Goal: Information Seeking & Learning: Check status

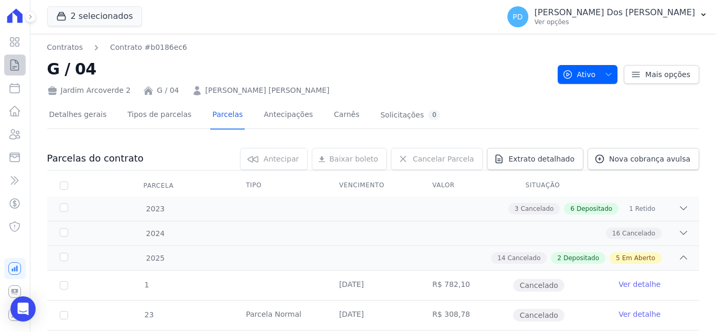
scroll to position [622, 0]
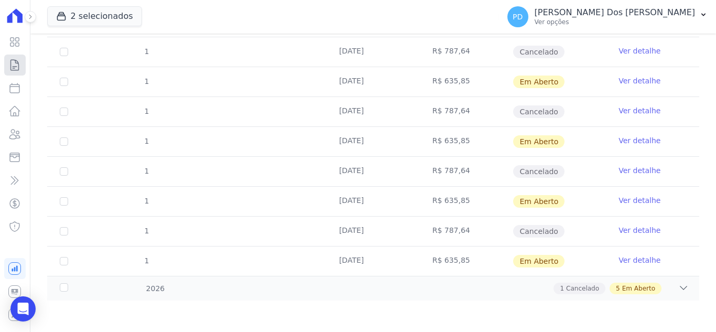
click at [16, 64] on icon at bounding box center [14, 65] width 13 height 13
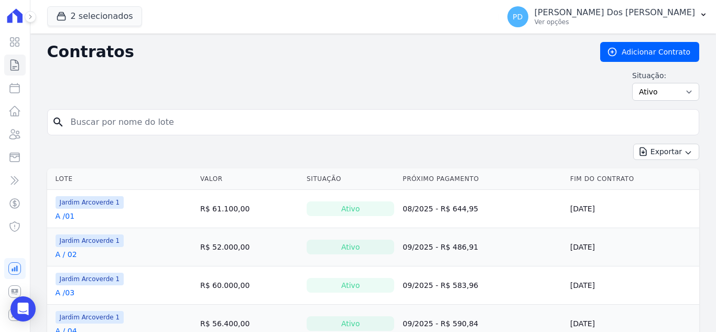
click at [167, 128] on input "search" at bounding box center [379, 122] width 630 height 21
type input "F / 01"
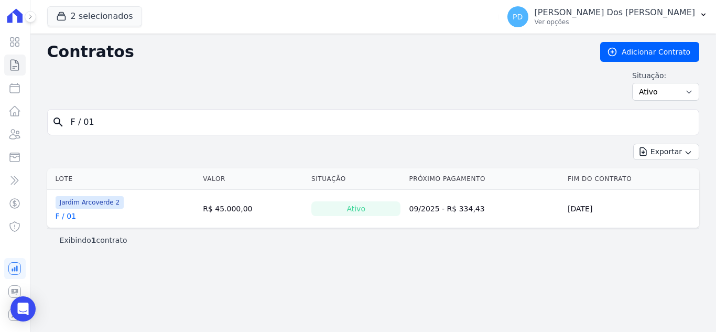
click at [68, 216] on link "F / 01" at bounding box center [66, 216] width 20 height 10
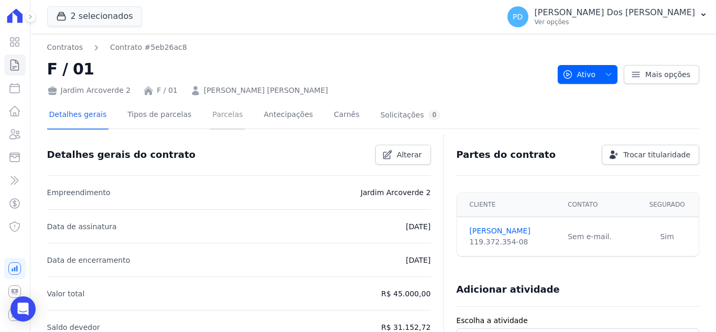
click at [216, 114] on link "Parcelas" at bounding box center [227, 116] width 35 height 28
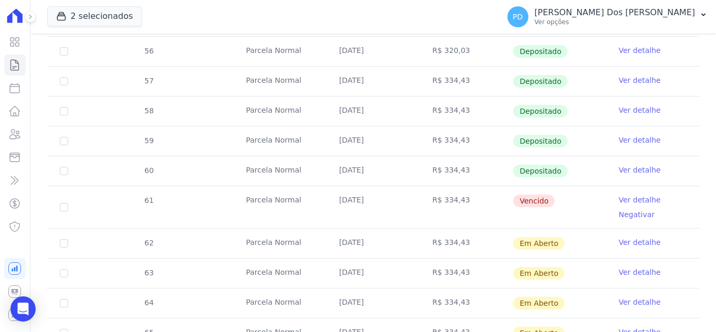
scroll to position [367, 0]
click at [620, 139] on link "Ver detalhe" at bounding box center [640, 140] width 42 height 10
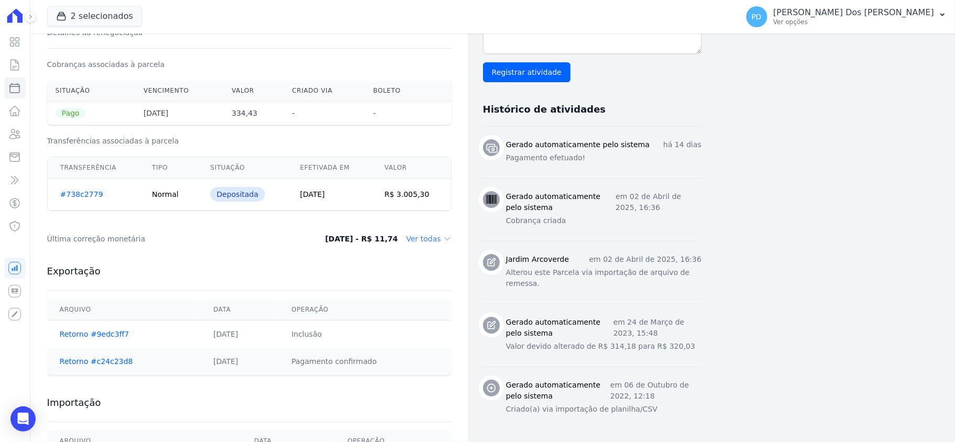
scroll to position [332, 0]
click at [17, 64] on icon at bounding box center [14, 65] width 13 height 13
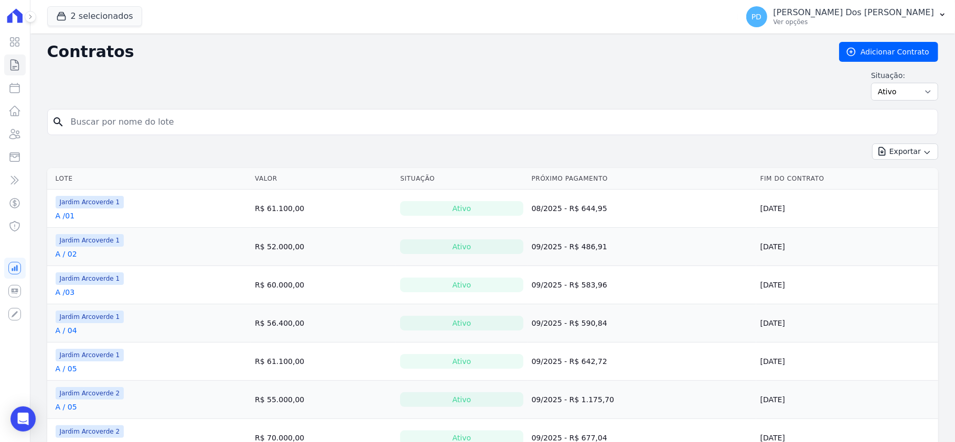
click at [107, 125] on input "search" at bounding box center [498, 122] width 869 height 21
type input "i / 05"
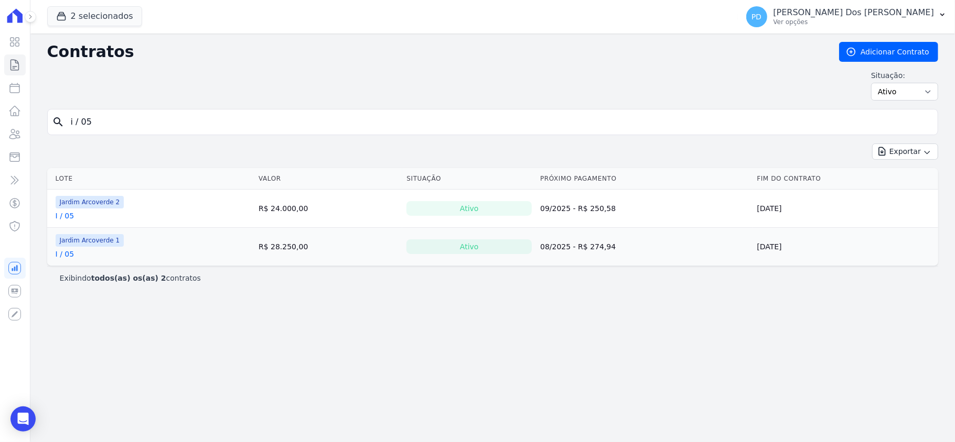
click at [65, 216] on link "I / 05" at bounding box center [65, 216] width 19 height 10
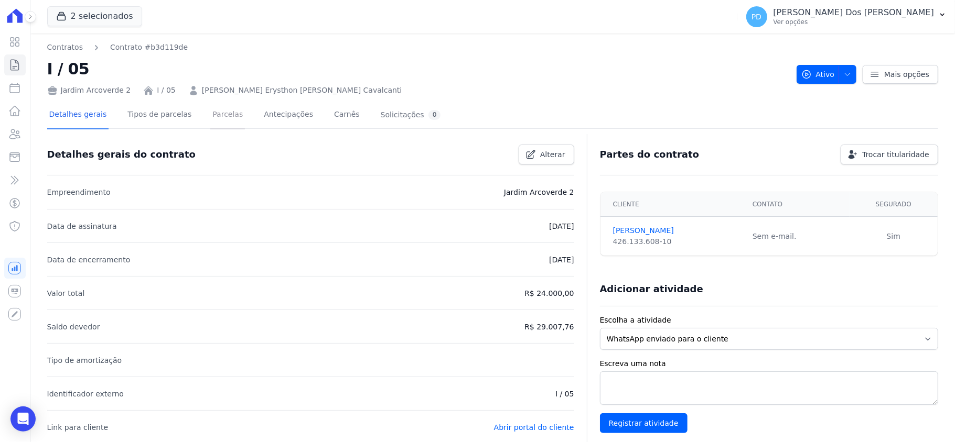
click at [220, 113] on link "Parcelas" at bounding box center [227, 116] width 35 height 28
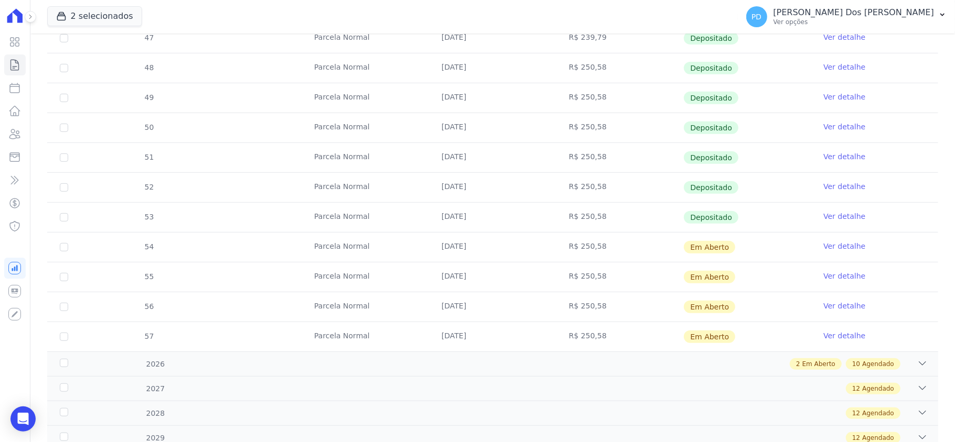
scroll to position [349, 0]
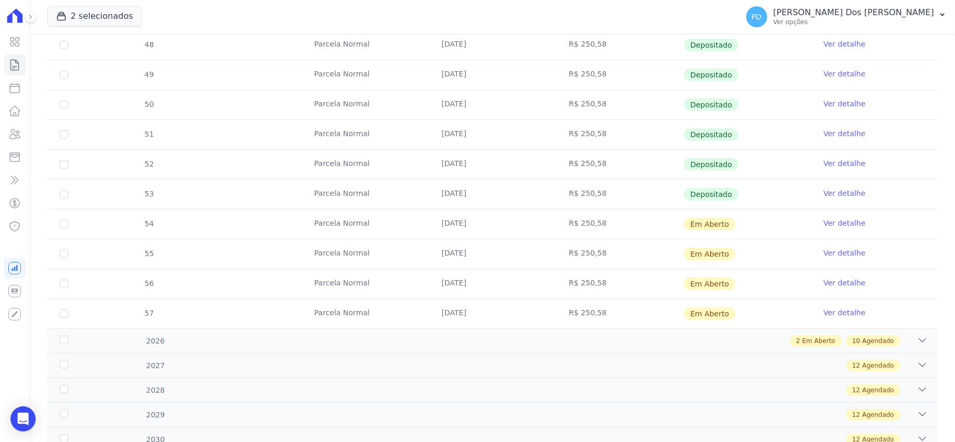
click at [716, 193] on link "Ver detalhe" at bounding box center [844, 193] width 42 height 10
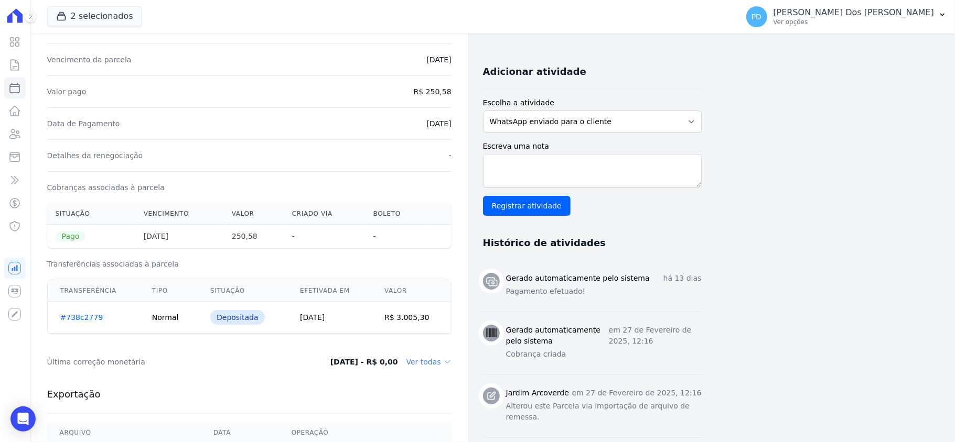
scroll to position [210, 0]
click at [15, 57] on link "Contratos" at bounding box center [14, 65] width 21 height 21
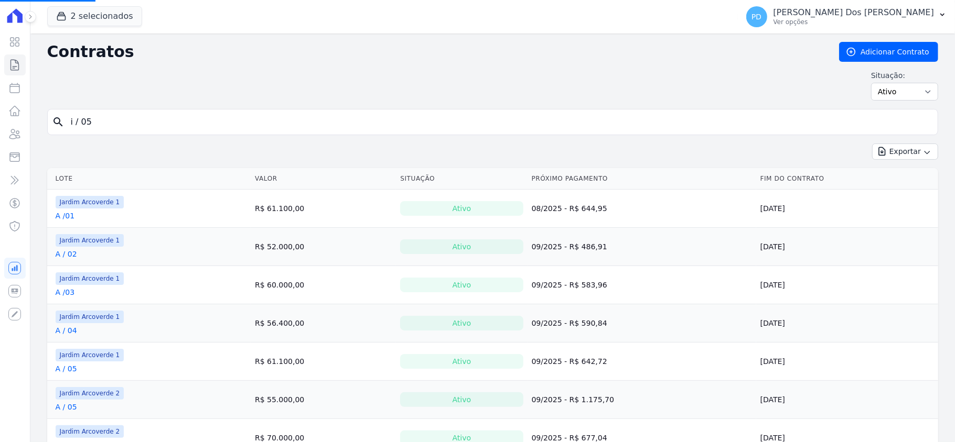
click at [121, 123] on input "i / 05" at bounding box center [498, 122] width 869 height 21
click at [114, 123] on input "search" at bounding box center [498, 122] width 869 height 21
type input "b / 03"
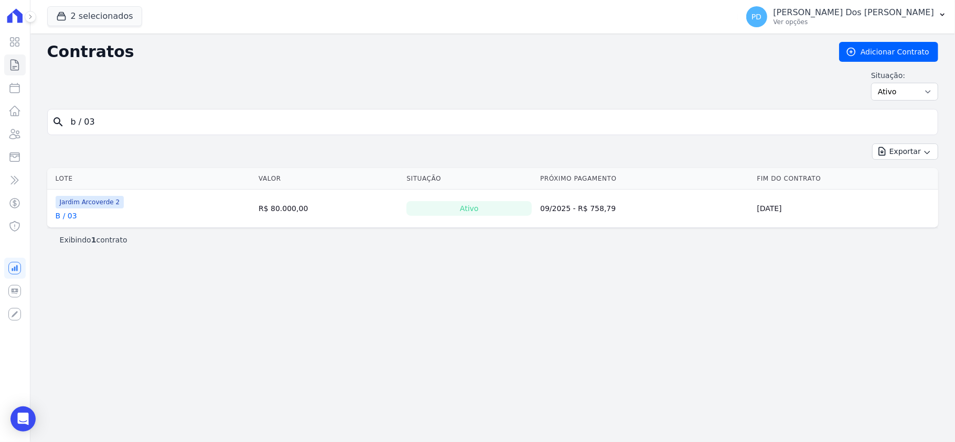
click at [72, 216] on link "B / 03" at bounding box center [66, 216] width 21 height 10
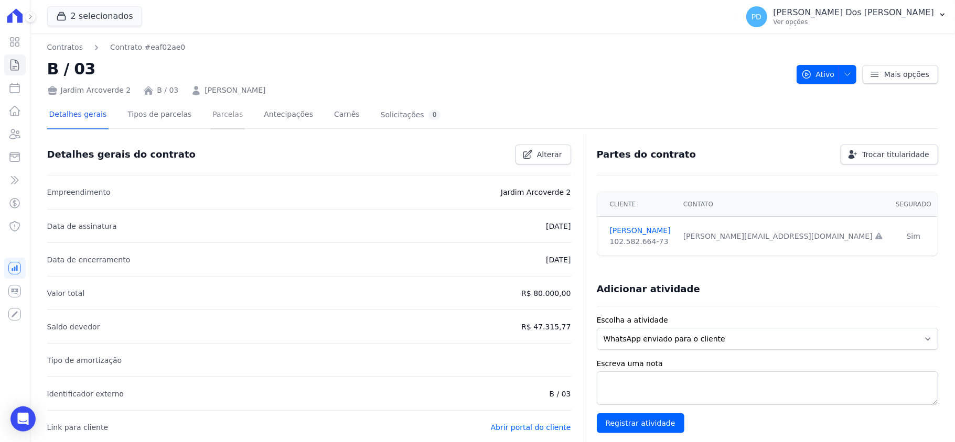
click at [217, 115] on link "Parcelas" at bounding box center [227, 116] width 35 height 28
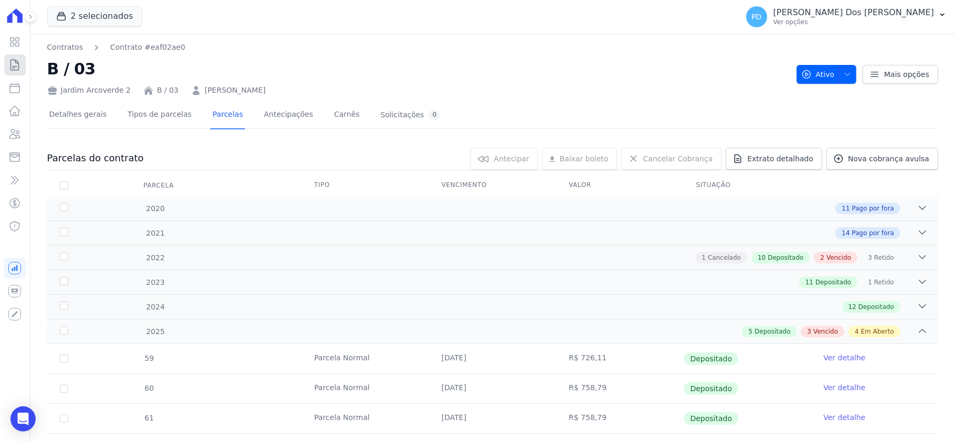
click at [12, 64] on icon at bounding box center [14, 65] width 13 height 13
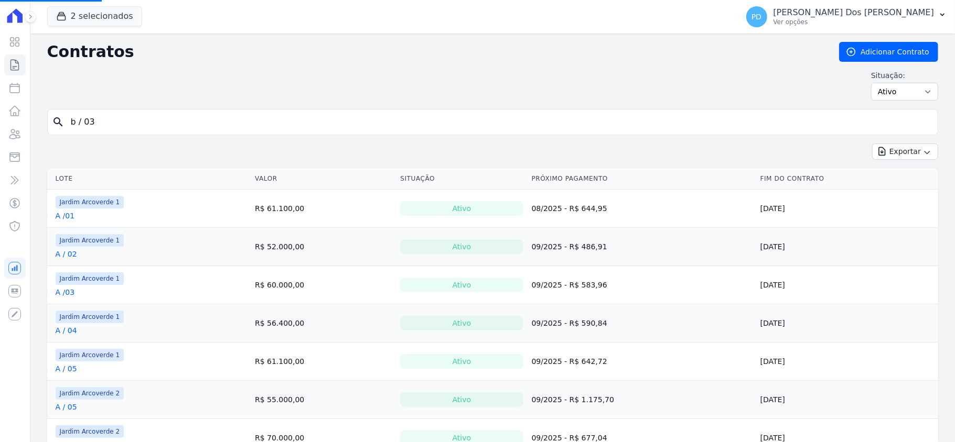
click at [143, 122] on input "b / 03" at bounding box center [498, 122] width 869 height 21
click at [143, 122] on input "search" at bounding box center [498, 122] width 869 height 21
type input "h / 09"
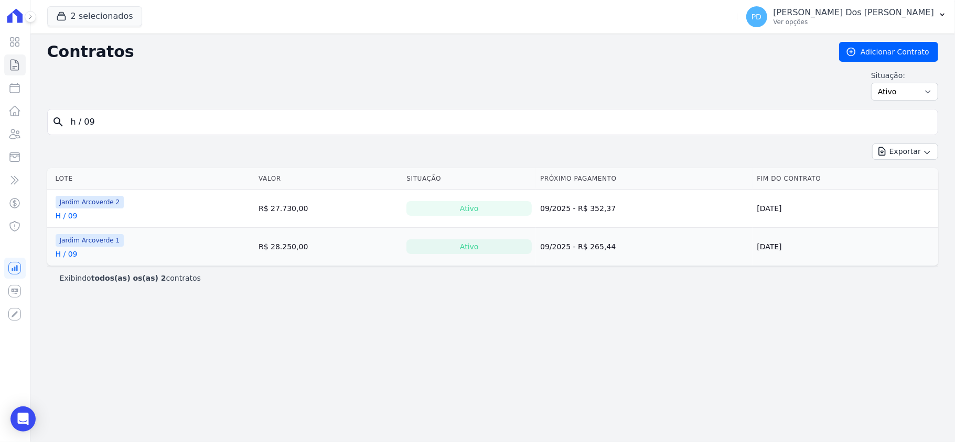
click at [72, 219] on link "H / 09" at bounding box center [67, 216] width 22 height 10
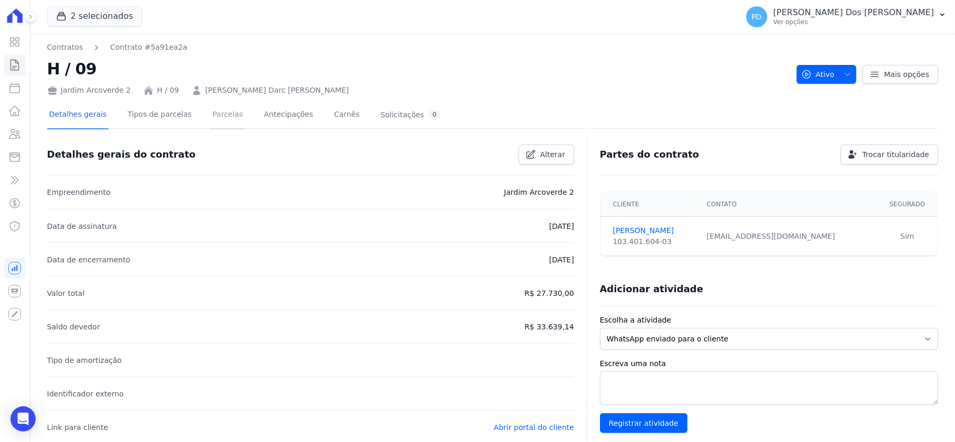
click at [219, 118] on link "Parcelas" at bounding box center [227, 116] width 35 height 28
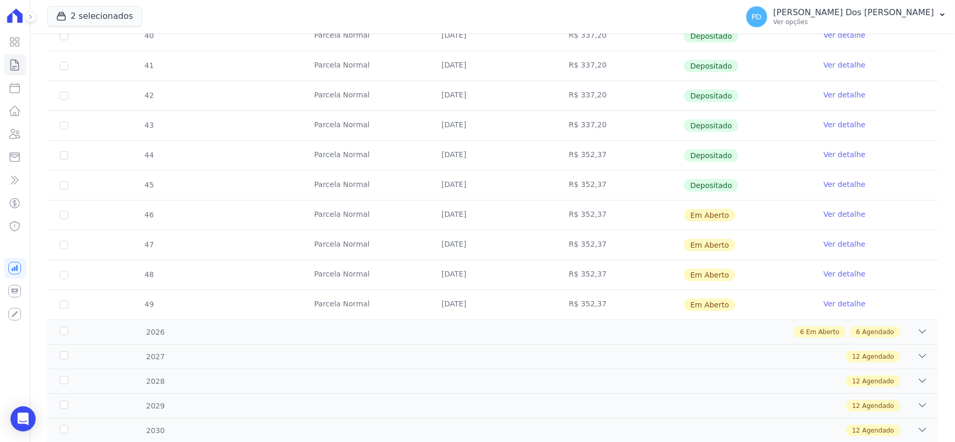
scroll to position [349, 0]
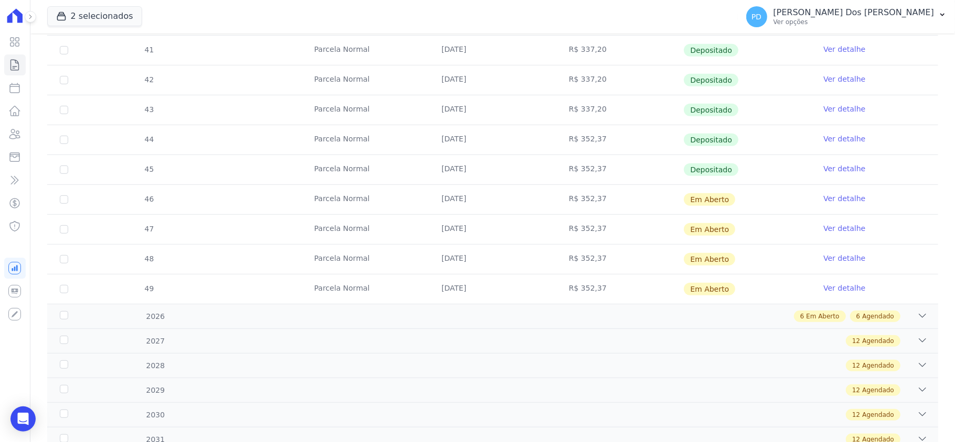
click at [716, 172] on link "Ver detalhe" at bounding box center [844, 169] width 42 height 10
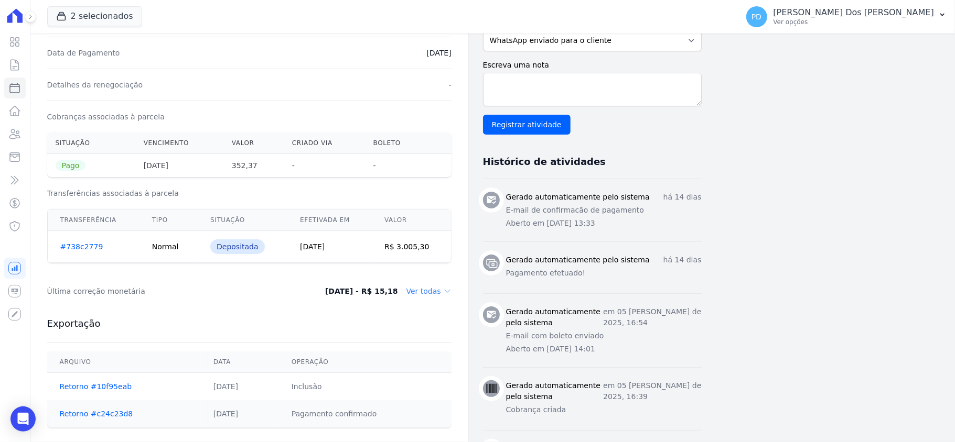
scroll to position [70, 0]
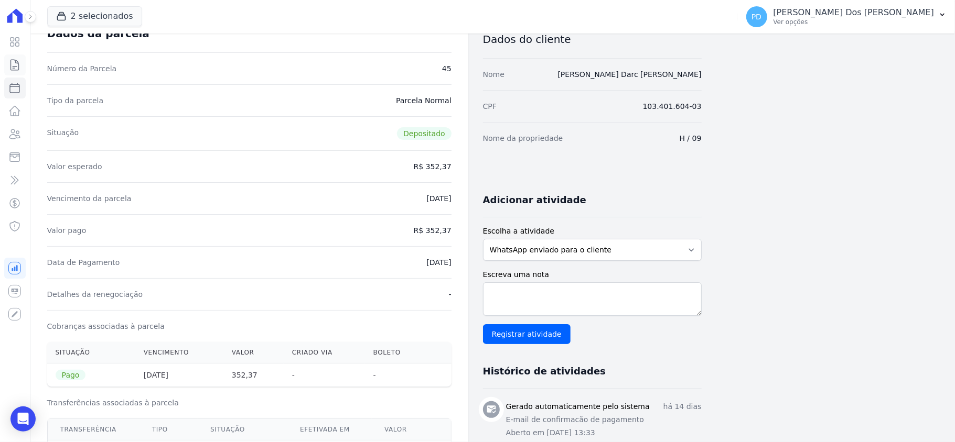
click at [17, 63] on icon at bounding box center [14, 65] width 13 height 13
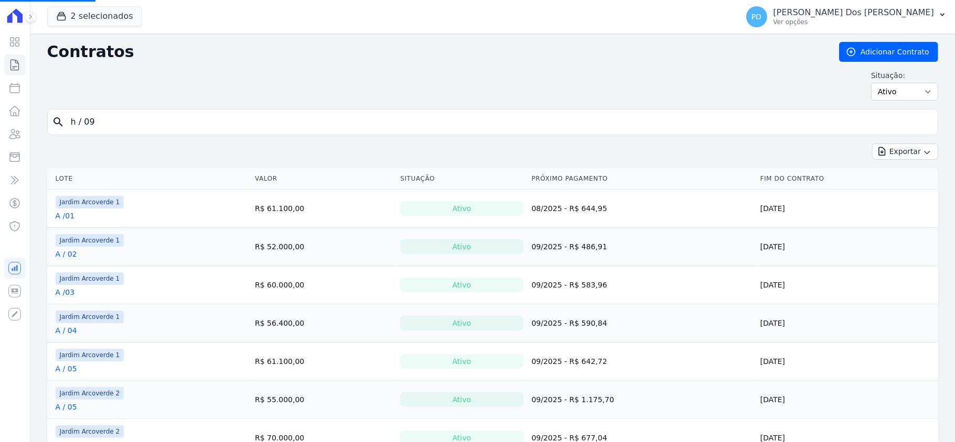
click at [229, 124] on input "h / 09" at bounding box center [498, 122] width 869 height 21
drag, startPoint x: 131, startPoint y: 120, endPoint x: 125, endPoint y: 120, distance: 5.8
click at [125, 120] on input "search" at bounding box center [498, 122] width 869 height 21
click at [349, 110] on div "search" at bounding box center [492, 122] width 891 height 26
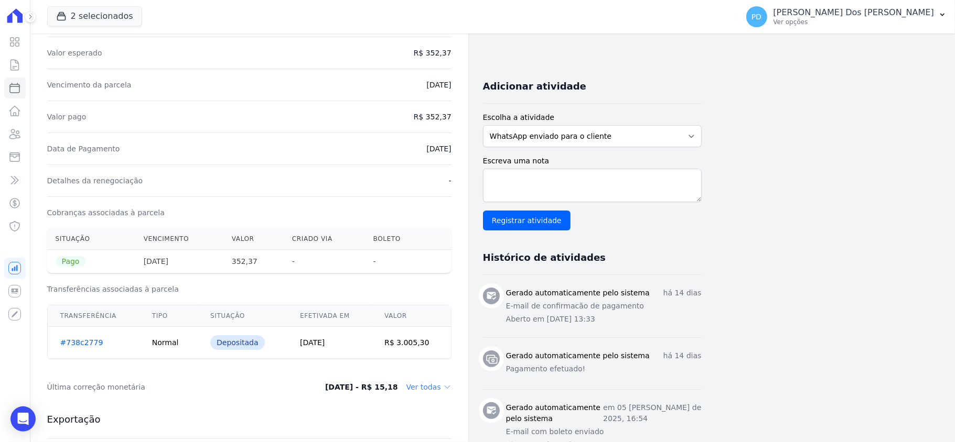
scroll to position [139, 0]
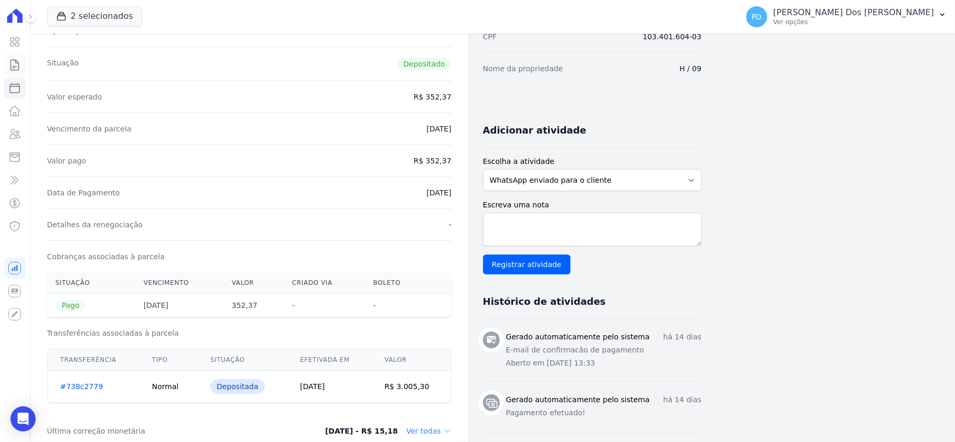
click at [15, 63] on icon at bounding box center [15, 65] width 8 height 10
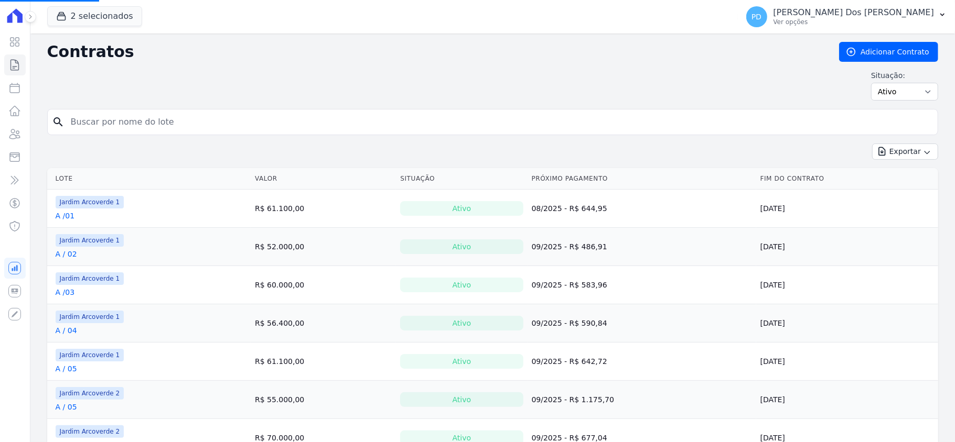
click at [234, 128] on input "search" at bounding box center [498, 122] width 869 height 21
click at [135, 128] on input "search" at bounding box center [498, 122] width 869 height 21
type input "i / 22"
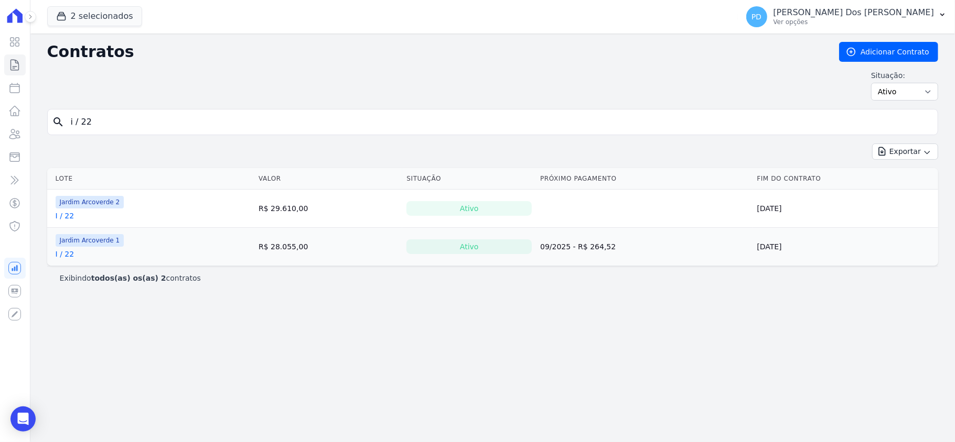
click at [70, 216] on link "I / 22" at bounding box center [65, 216] width 19 height 10
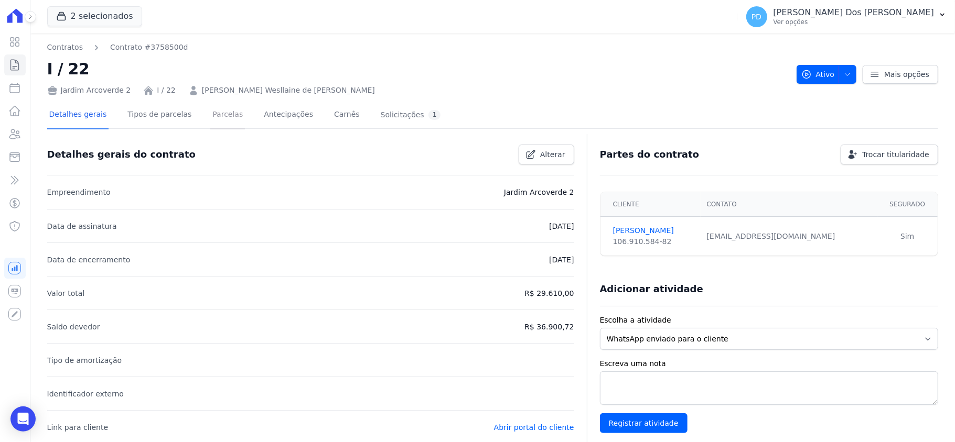
click at [217, 115] on link "Parcelas" at bounding box center [227, 116] width 35 height 28
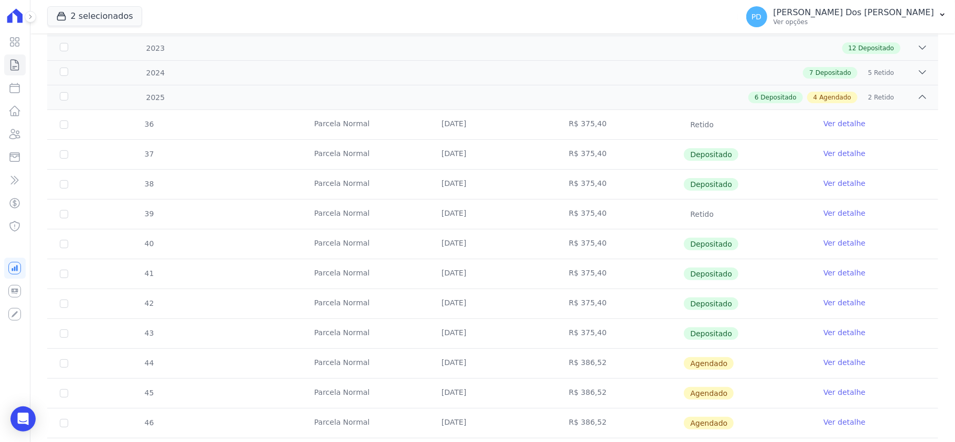
scroll to position [210, 0]
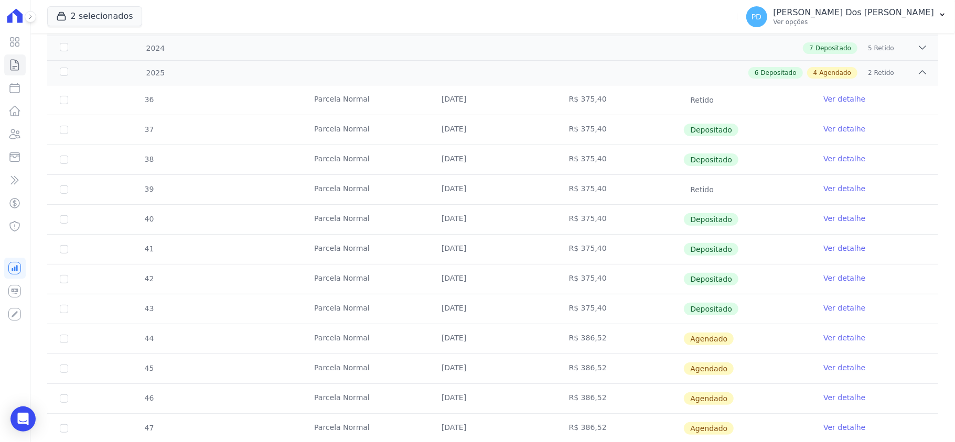
click at [716, 309] on link "Ver detalhe" at bounding box center [844, 308] width 42 height 10
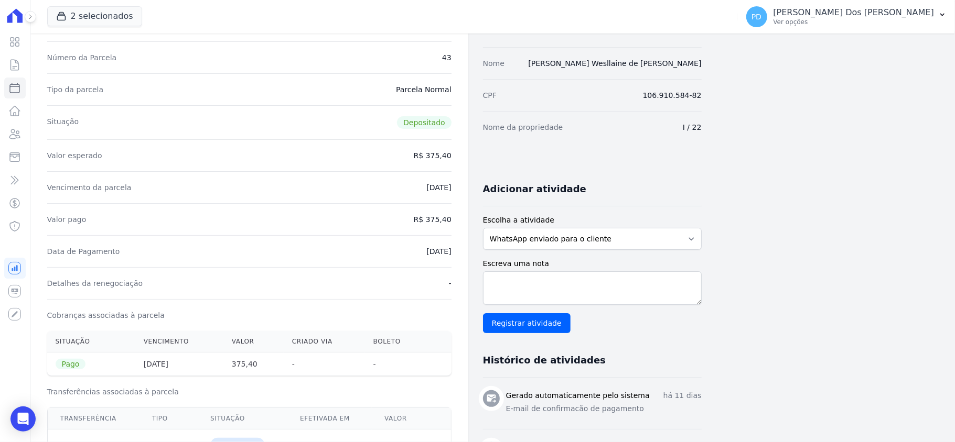
scroll to position [139, 0]
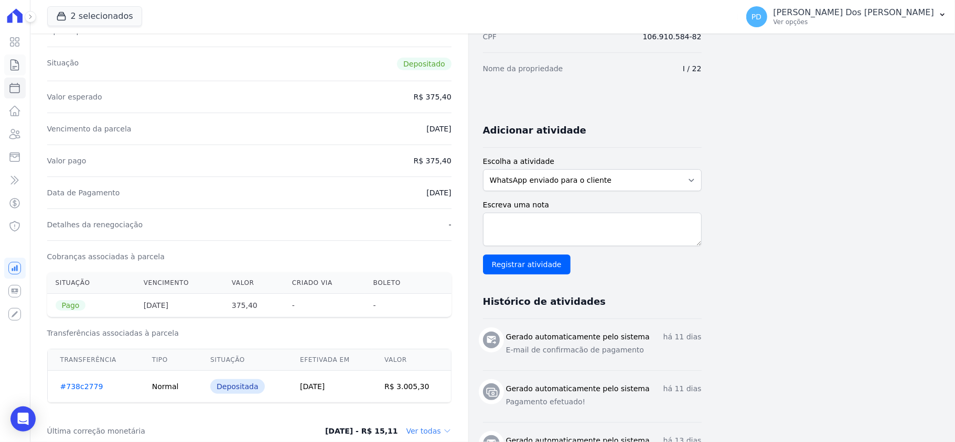
click at [13, 70] on icon at bounding box center [14, 65] width 13 height 13
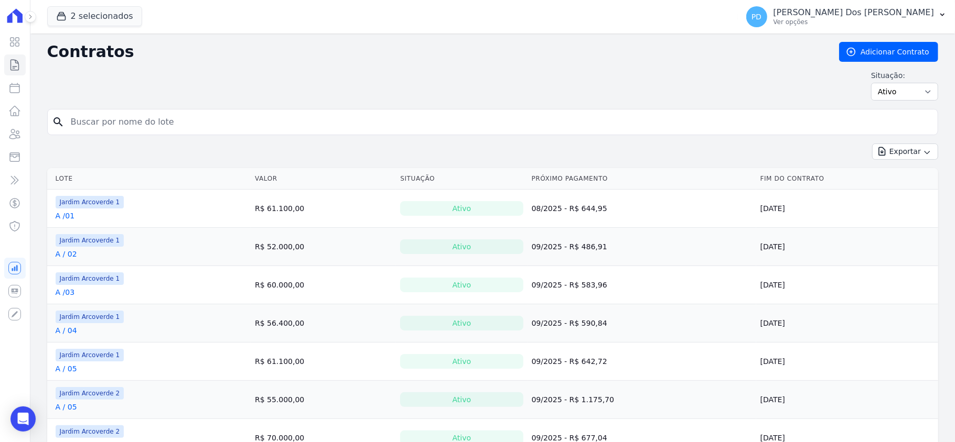
click at [179, 120] on input "search" at bounding box center [498, 122] width 869 height 21
type input "e / 04"
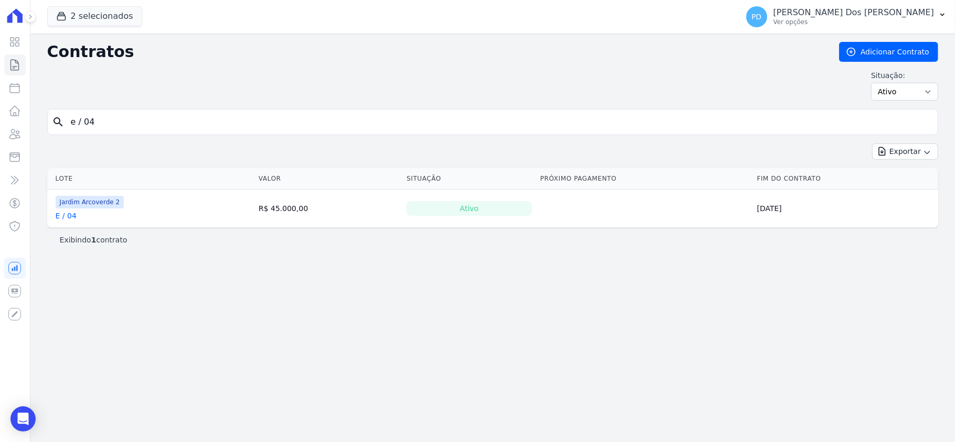
click at [62, 216] on link "E / 04" at bounding box center [66, 216] width 21 height 10
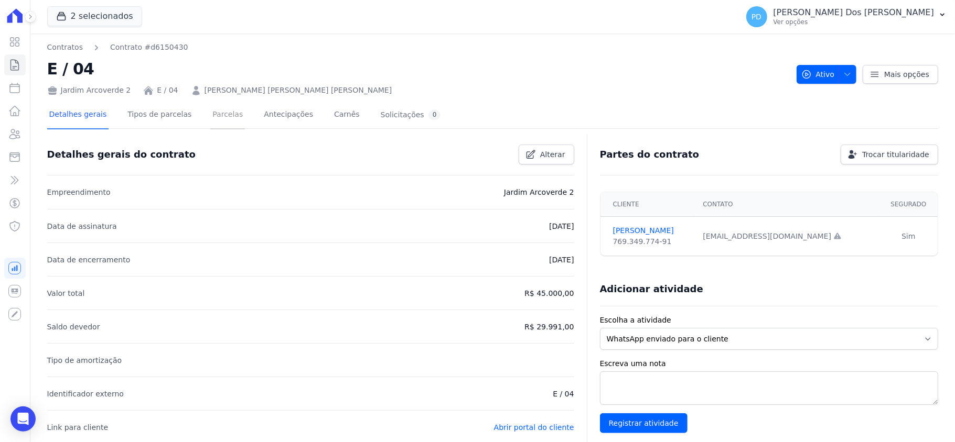
click at [210, 107] on link "Parcelas" at bounding box center [227, 116] width 35 height 28
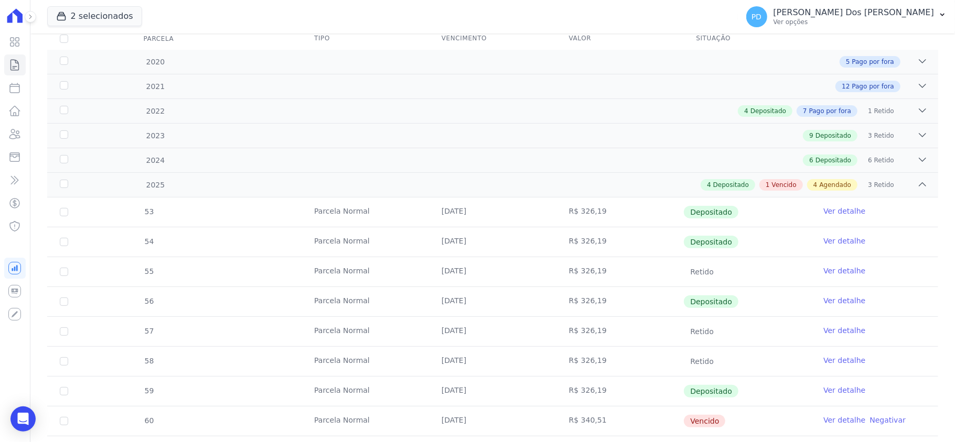
scroll to position [139, 0]
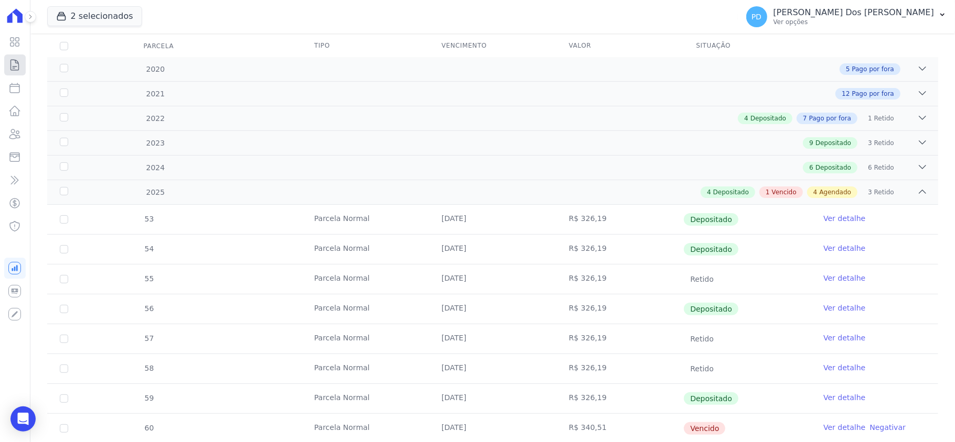
click at [17, 67] on icon at bounding box center [14, 65] width 13 height 13
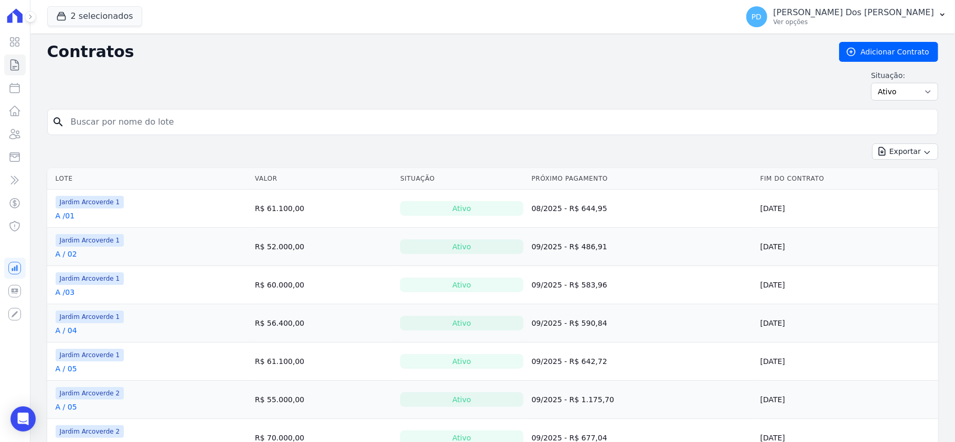
click at [159, 121] on input "search" at bounding box center [498, 122] width 869 height 21
type input "D / 04"
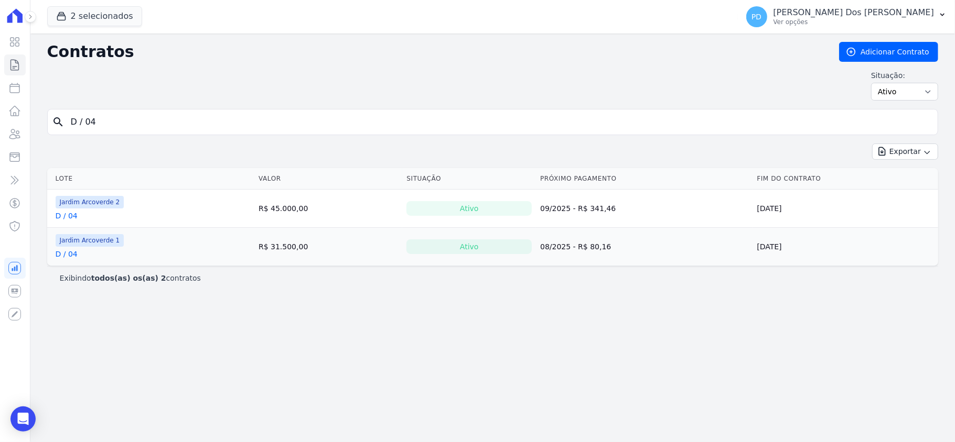
click at [71, 216] on link "D / 04" at bounding box center [67, 216] width 22 height 10
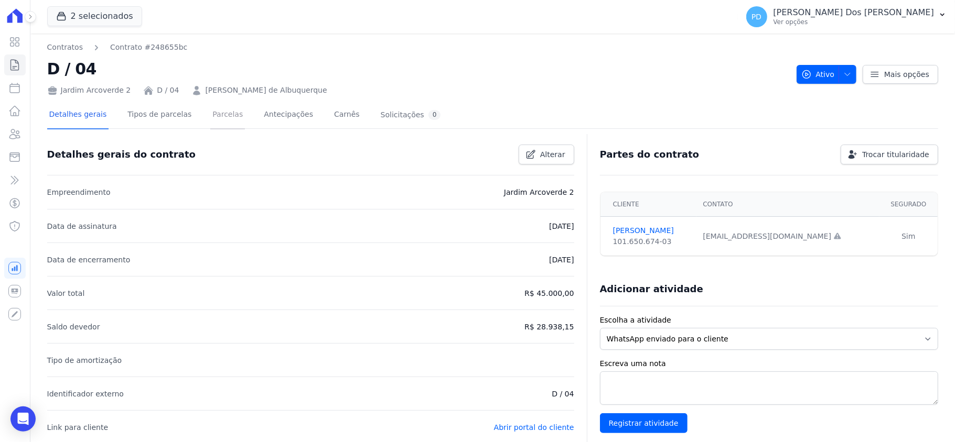
click at [212, 115] on link "Parcelas" at bounding box center [227, 116] width 35 height 28
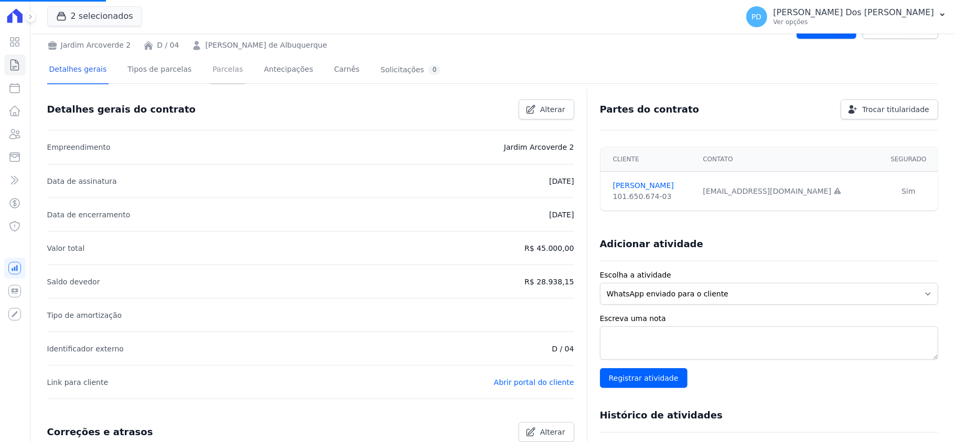
scroll to position [70, 0]
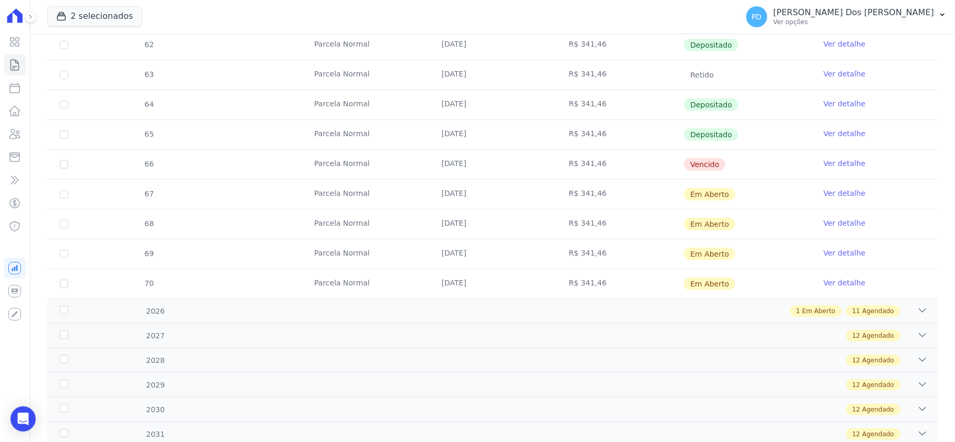
scroll to position [419, 0]
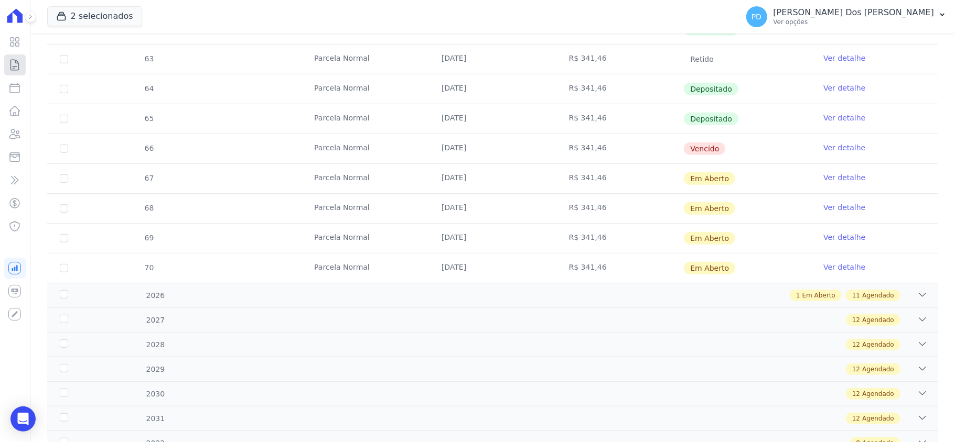
click at [21, 66] on icon at bounding box center [14, 65] width 13 height 13
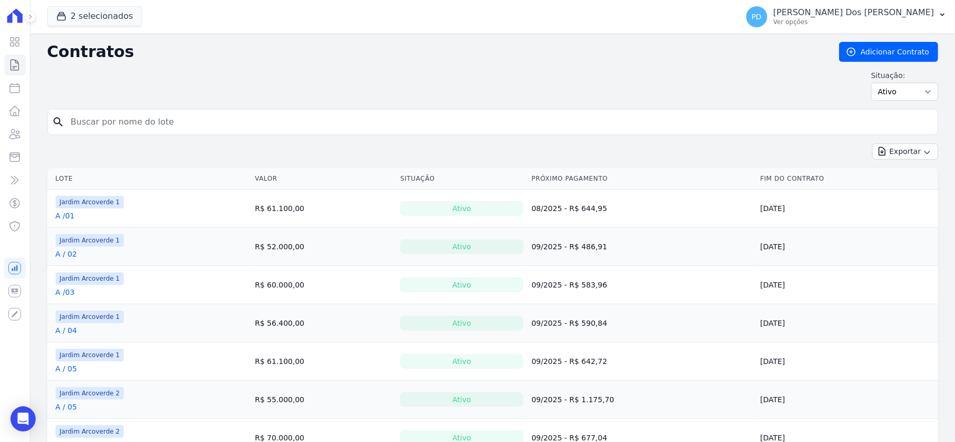
click at [209, 116] on input "search" at bounding box center [498, 122] width 869 height 21
type input "E / 04"
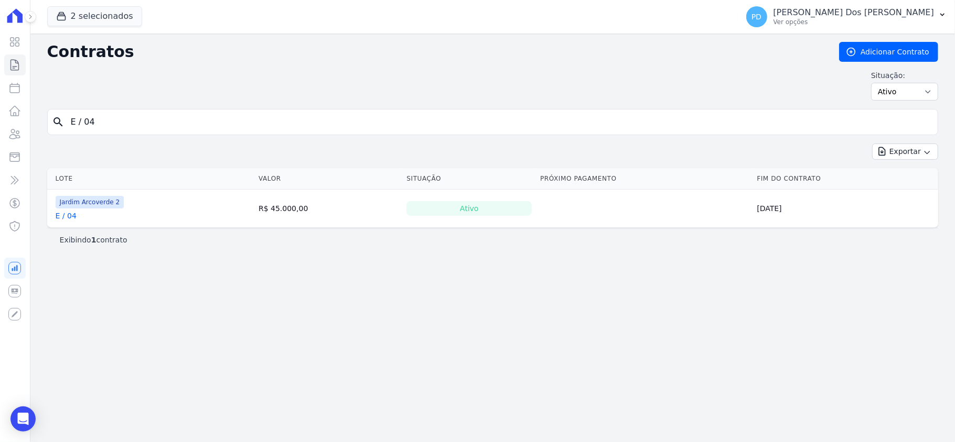
click at [72, 217] on link "E / 04" at bounding box center [66, 216] width 21 height 10
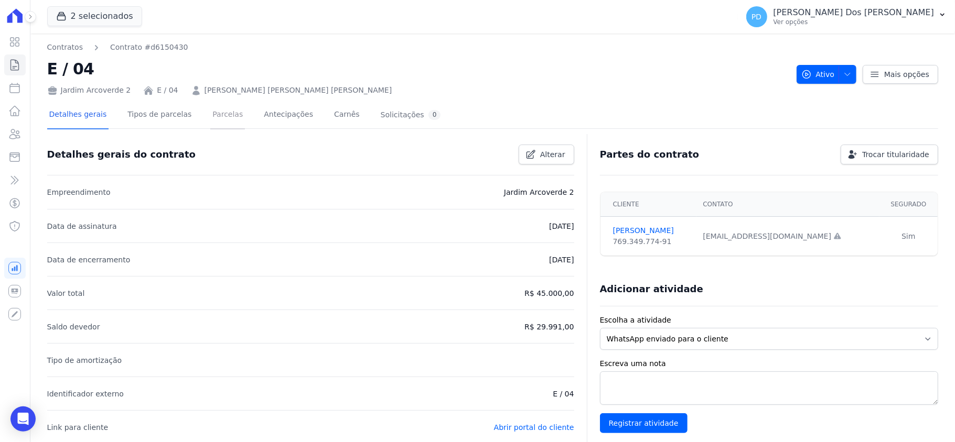
click at [210, 116] on link "Parcelas" at bounding box center [227, 116] width 35 height 28
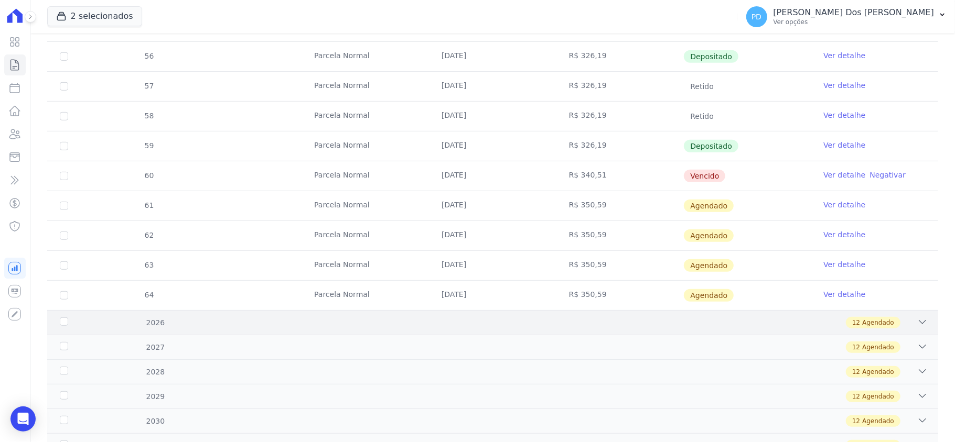
scroll to position [419, 0]
